Goal: Transaction & Acquisition: Obtain resource

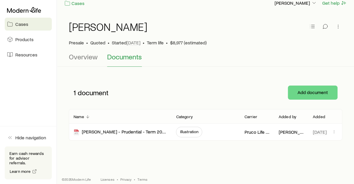
scroll to position [13, 0]
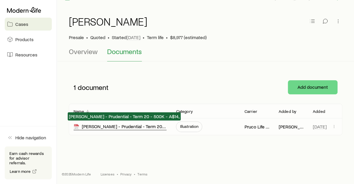
click at [110, 126] on div "Joseph Miller - Prudential - Term 20 - 500K - A$14," at bounding box center [120, 127] width 93 height 7
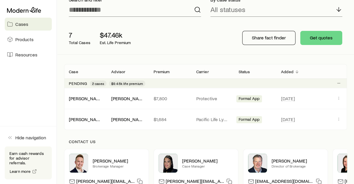
scroll to position [49, 0]
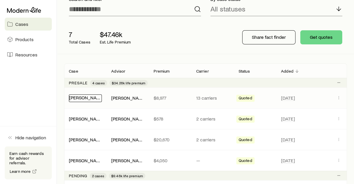
click at [81, 96] on link "[PERSON_NAME]" at bounding box center [86, 98] width 35 height 6
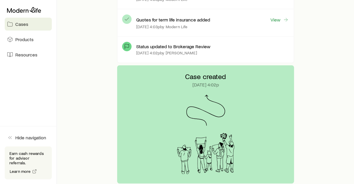
scroll to position [129, 0]
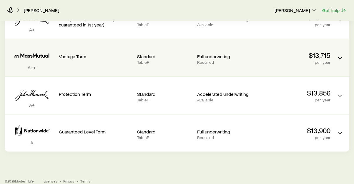
scroll to position [544, 0]
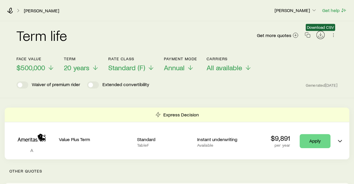
click at [319, 36] on icon "Download CSV" at bounding box center [320, 35] width 6 height 6
click at [144, 30] on div "Term life Get more quotes" at bounding box center [176, 38] width 321 height 21
